Goal: Transaction & Acquisition: Purchase product/service

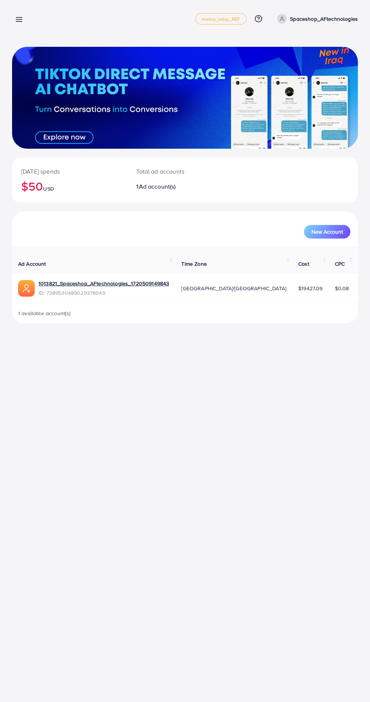
click at [333, 23] on link "Spaceshop_AFtechnologies" at bounding box center [316, 19] width 84 height 10
click at [329, 69] on link "Log out" at bounding box center [322, 62] width 72 height 17
click at [19, 20] on line at bounding box center [19, 20] width 6 height 0
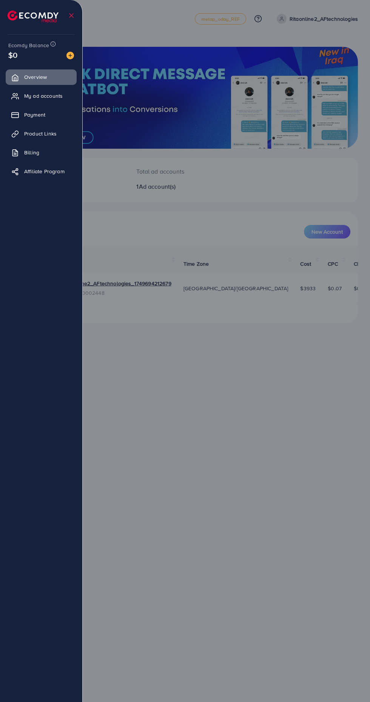
click at [51, 118] on link "Payment" at bounding box center [41, 114] width 71 height 15
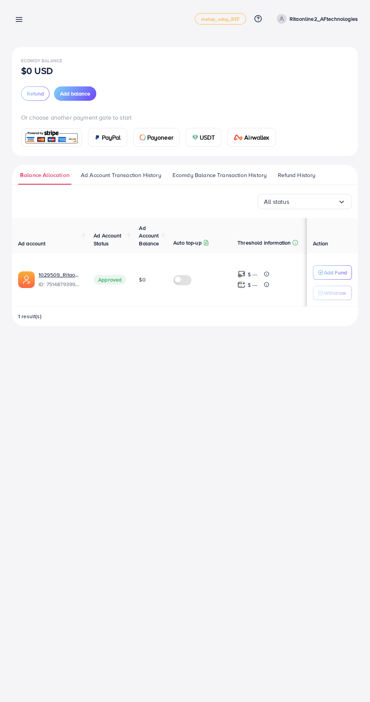
click at [338, 269] on p "Add Fund" at bounding box center [335, 272] width 23 height 9
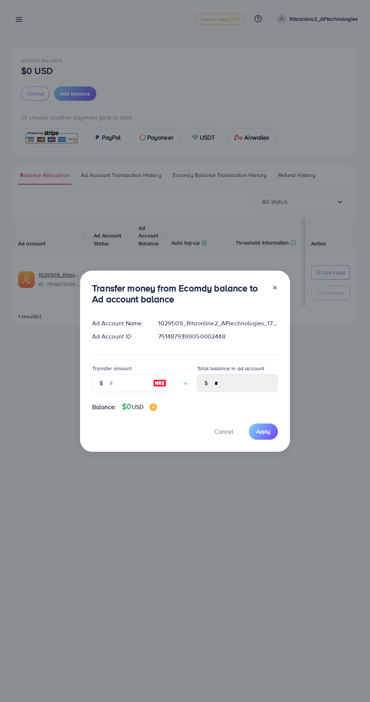
click at [274, 288] on line at bounding box center [274, 287] width 3 height 3
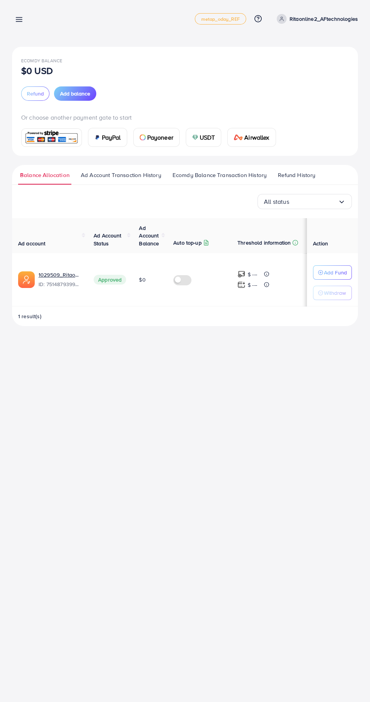
click at [61, 137] on img at bounding box center [51, 137] width 55 height 16
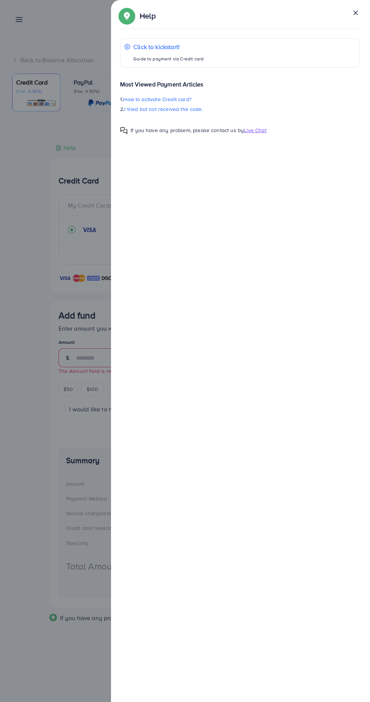
click at [355, 13] on line at bounding box center [356, 13] width 4 height 4
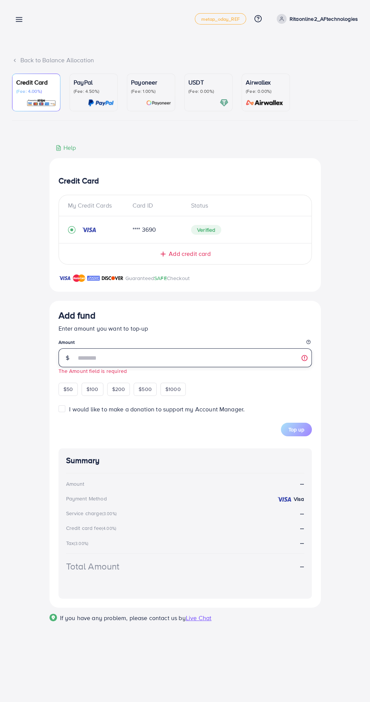
click at [129, 362] on input "number" at bounding box center [194, 357] width 236 height 19
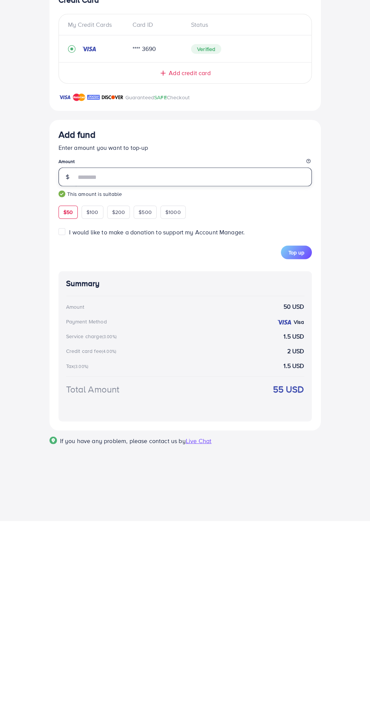
type input "**"
click at [302, 439] on button "Top up" at bounding box center [296, 434] width 31 height 14
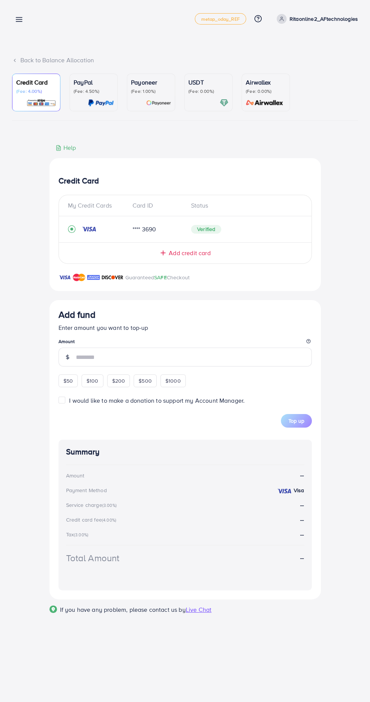
click at [140, 359] on input "number" at bounding box center [194, 357] width 236 height 19
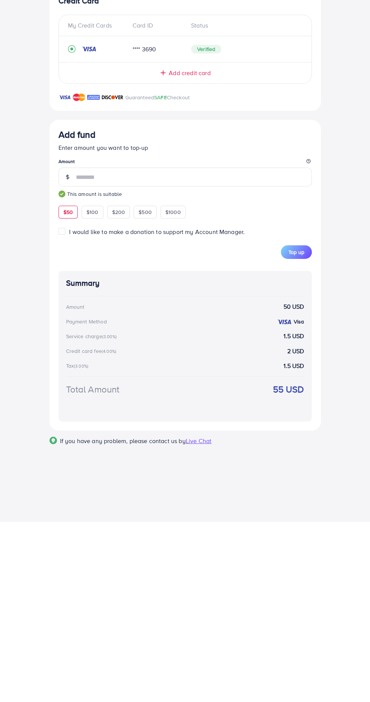
type input "**"
click at [294, 436] on span "Top up" at bounding box center [296, 432] width 16 height 8
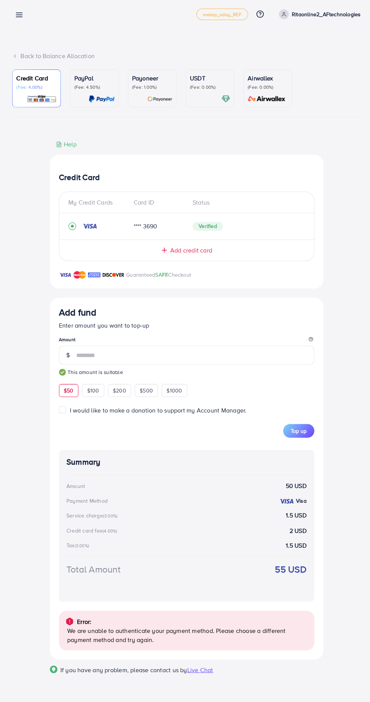
click at [68, 394] on span "$50" at bounding box center [67, 392] width 9 height 8
click at [295, 429] on button "Top up" at bounding box center [296, 432] width 31 height 14
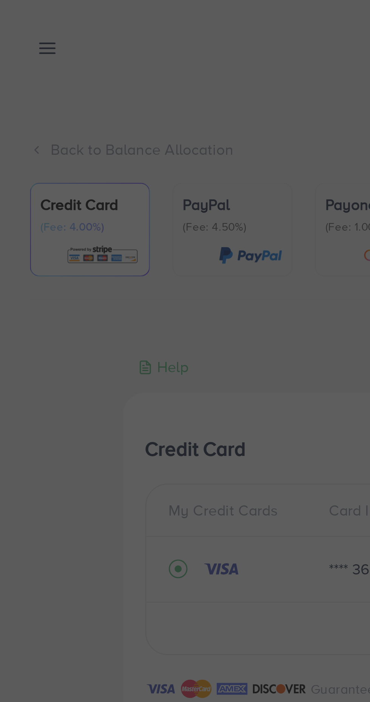
click at [116, 116] on iframe at bounding box center [185, 351] width 370 height 702
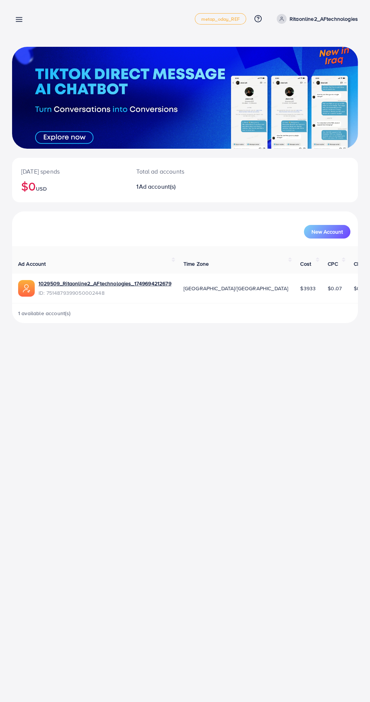
click at [28, 35] on div "[DATE] spends $0 USD Total ad accounts 1 Ad account(s) New Account Ad Account T…" at bounding box center [185, 167] width 370 height 335
click at [19, 22] on line at bounding box center [19, 22] width 6 height 0
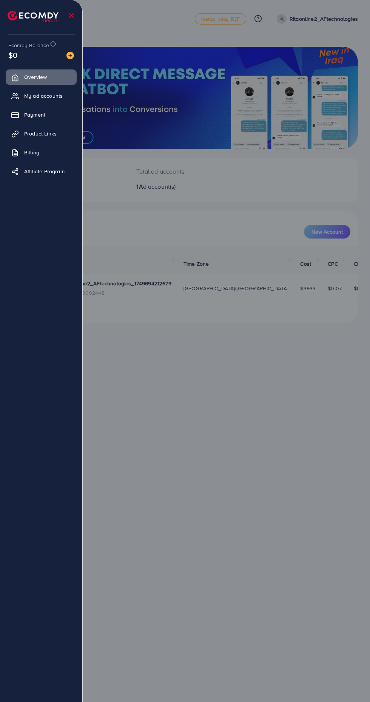
click at [23, 122] on link "Payment" at bounding box center [41, 114] width 71 height 15
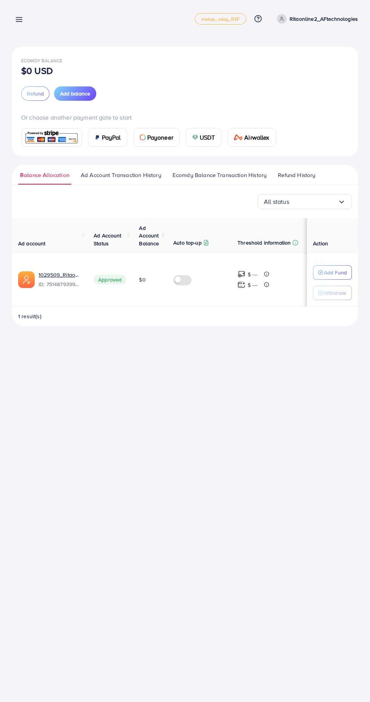
click at [38, 136] on img at bounding box center [51, 137] width 55 height 16
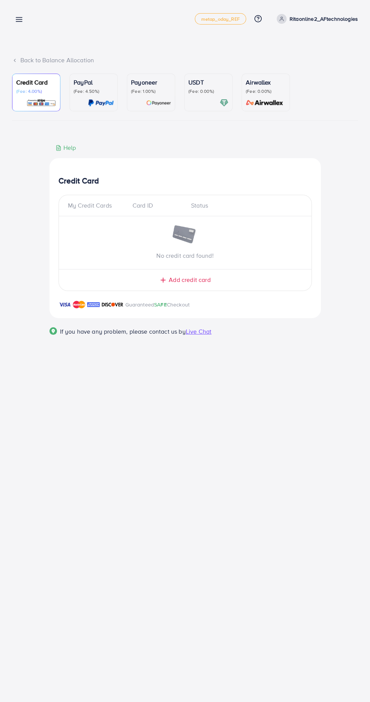
click at [29, 95] on div "Credit Card (Fee: 4.00%)" at bounding box center [36, 92] width 40 height 29
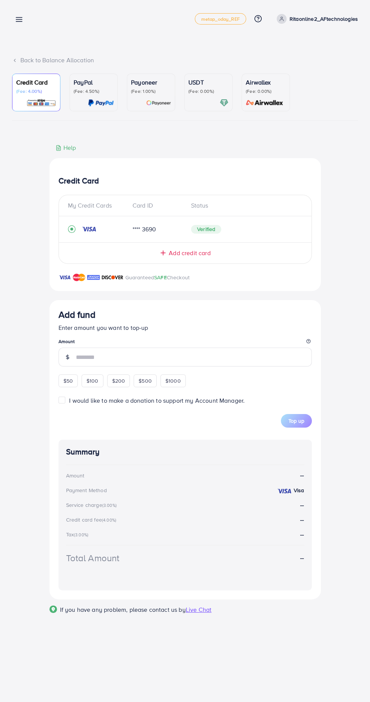
click at [69, 385] on div "$50" at bounding box center [68, 380] width 19 height 13
type input "**"
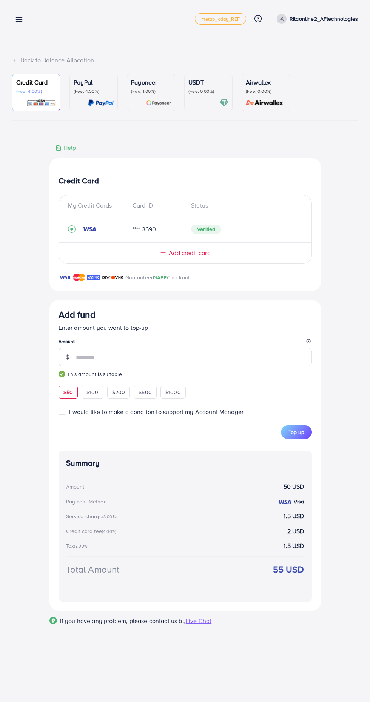
click at [296, 436] on span "Top up" at bounding box center [296, 432] width 16 height 8
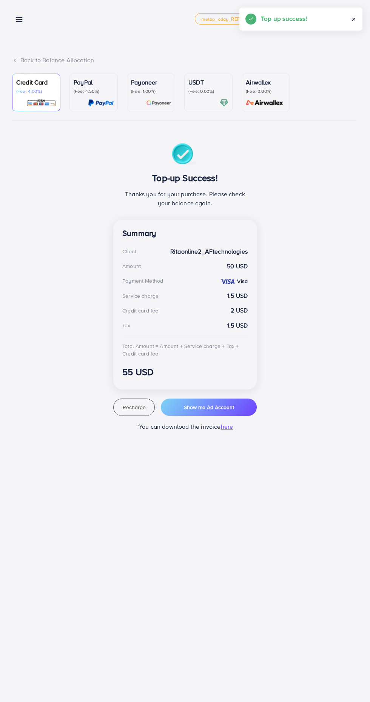
click at [19, 20] on line at bounding box center [19, 20] width 6 height 0
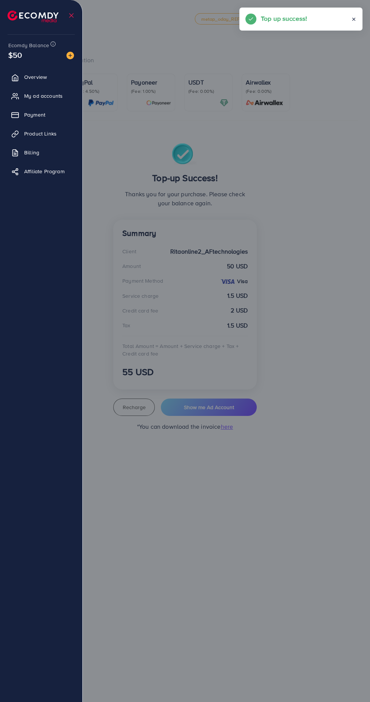
click at [47, 80] on span "Overview" at bounding box center [35, 77] width 23 height 8
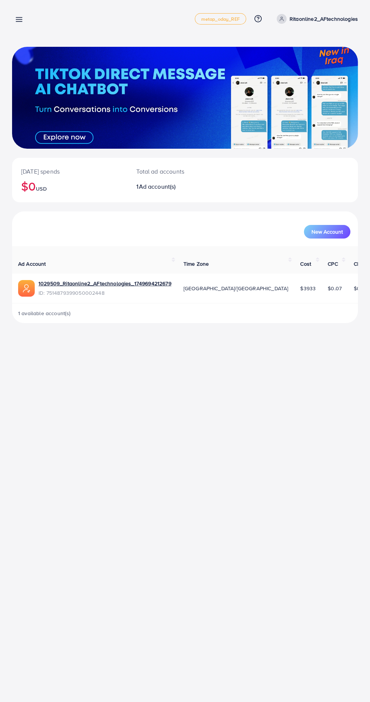
click at [19, 20] on line at bounding box center [19, 20] width 6 height 0
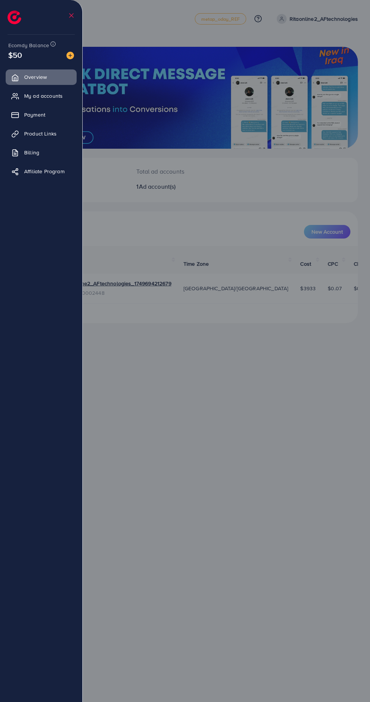
click at [61, 100] on span "My ad accounts" at bounding box center [43, 96] width 39 height 8
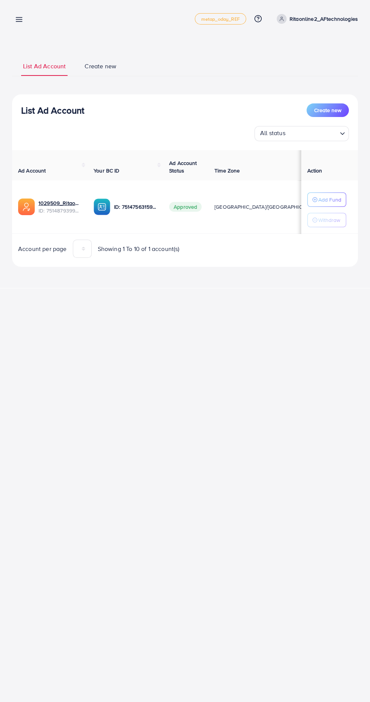
click at [314, 200] on line "button" at bounding box center [315, 200] width 2 height 0
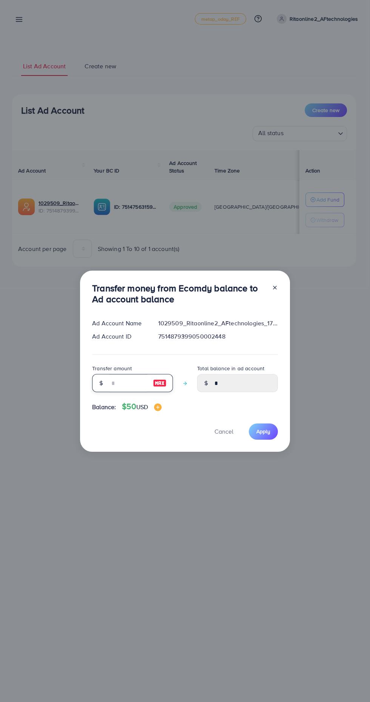
click at [133, 387] on input "number" at bounding box center [128, 383] width 38 height 18
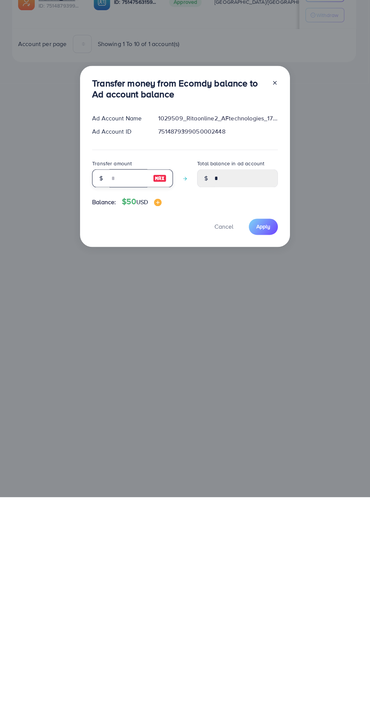
type input "*"
type input "****"
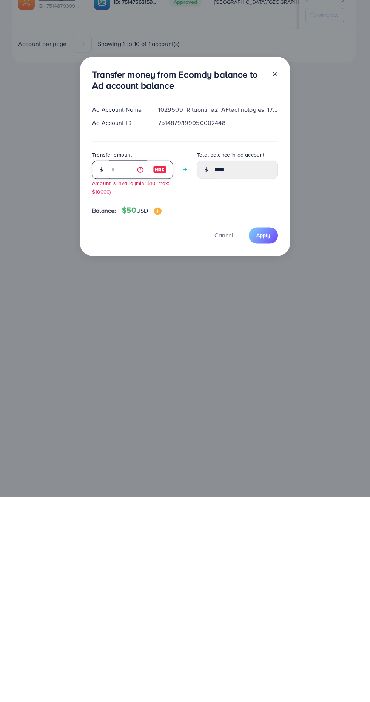
type input "**"
type input "*****"
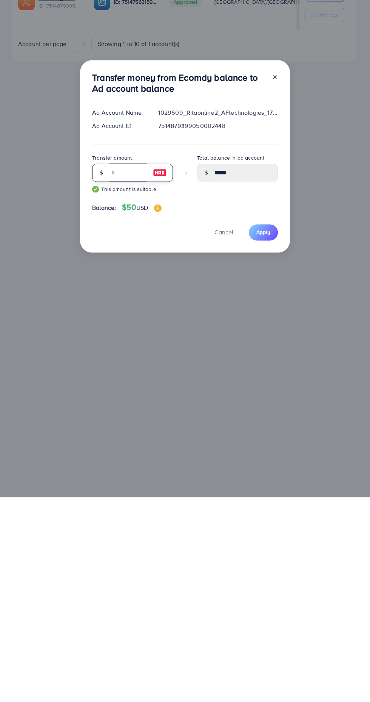
type input "**"
click at [256, 436] on span "Apply" at bounding box center [263, 437] width 14 height 8
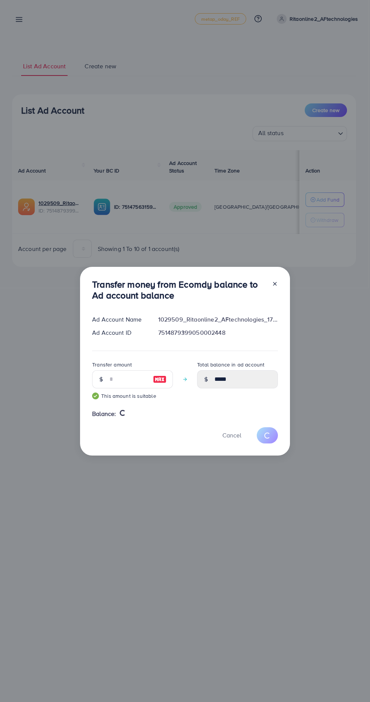
type input "*"
